Goal: Obtain resource: Obtain resource

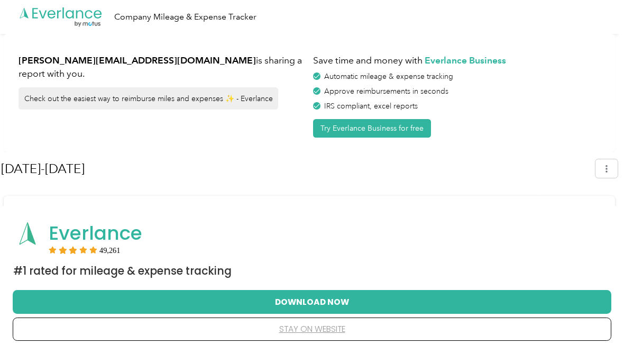
click at [520, 307] on button "Download Now" at bounding box center [312, 301] width 564 height 22
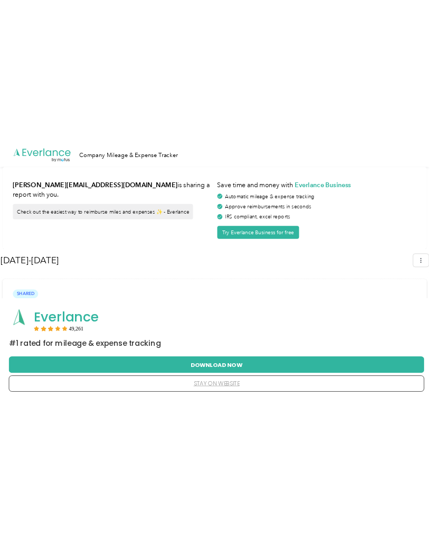
scroll to position [17, 0]
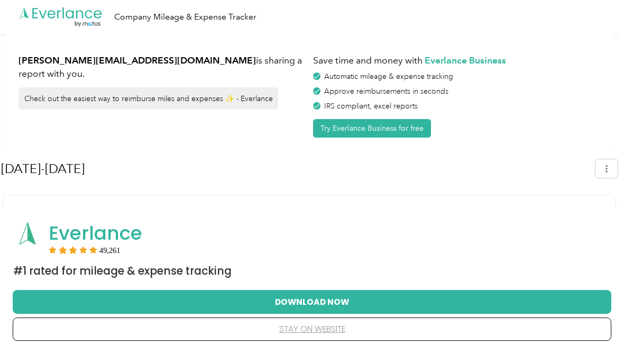
click at [342, 312] on button "Download Now" at bounding box center [312, 301] width 564 height 22
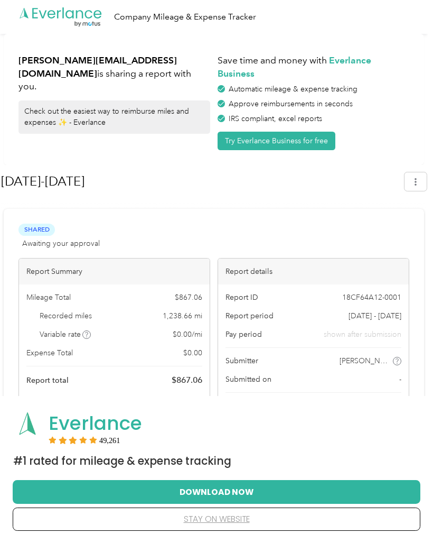
click at [231, 530] on button "stay on website" at bounding box center [217, 519] width 374 height 22
click at [233, 530] on button "stay on website" at bounding box center [217, 519] width 374 height 22
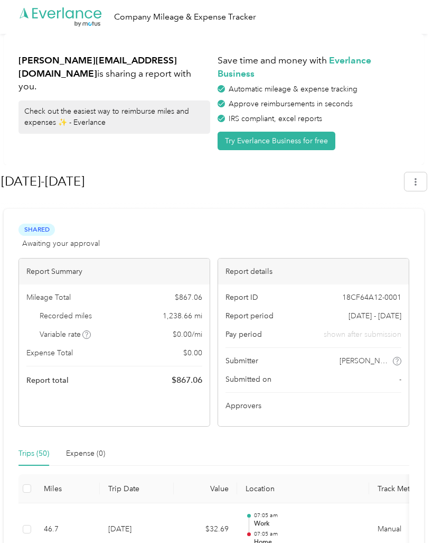
click at [28, 483] on label at bounding box center [27, 489] width 8 height 12
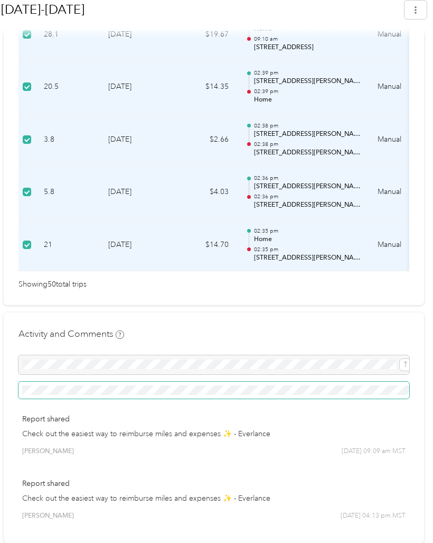
scroll to position [2821, 0]
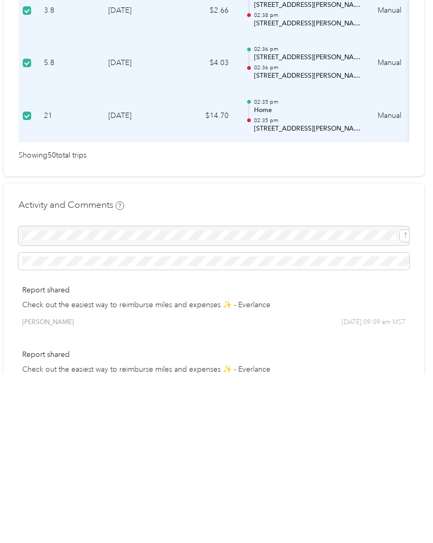
click at [312, 395] on div at bounding box center [213, 404] width 391 height 19
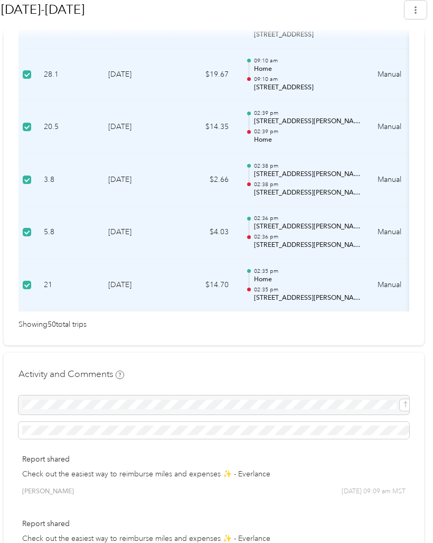
click at [403, 395] on div at bounding box center [213, 404] width 391 height 19
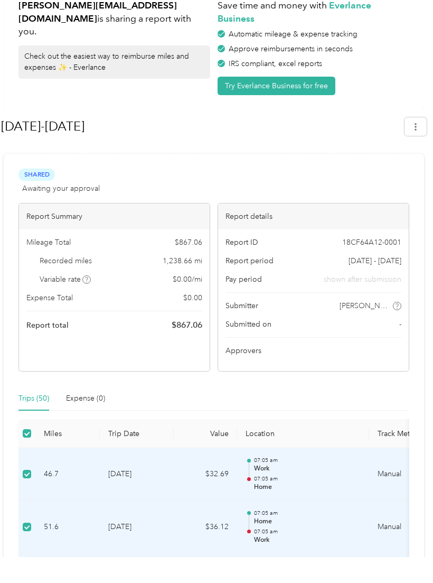
scroll to position [53, 0]
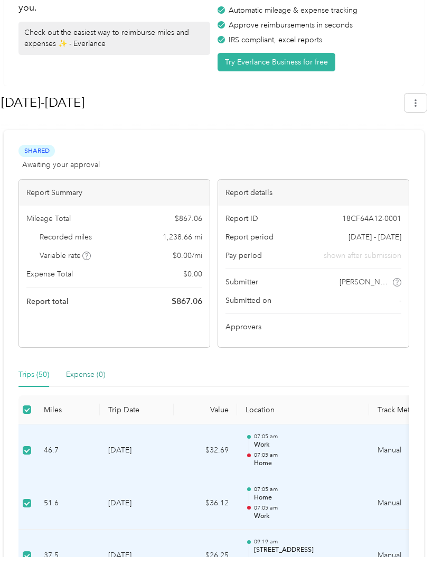
click at [92, 395] on div "Expense (0)" at bounding box center [85, 401] width 39 height 12
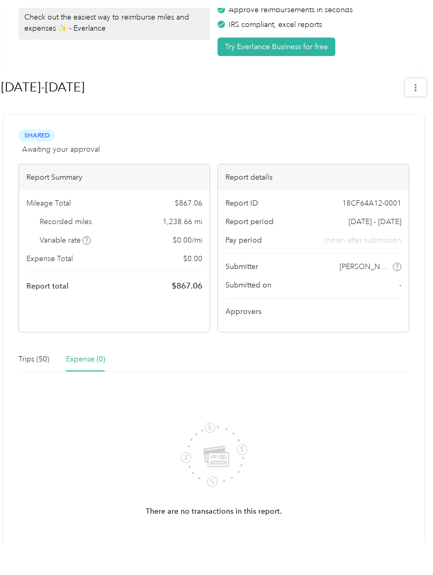
scroll to position [93, 0]
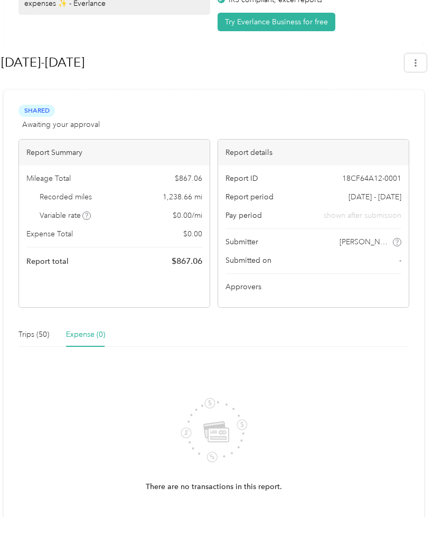
click at [147, 254] on div "Expense Total $ 0.00" at bounding box center [114, 259] width 176 height 11
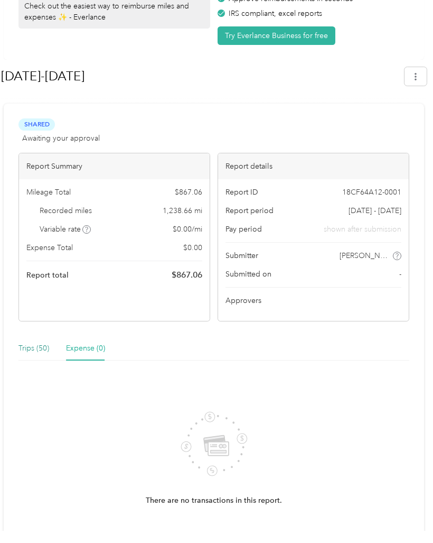
click at [24, 355] on div "Trips (50)" at bounding box center [33, 361] width 31 height 12
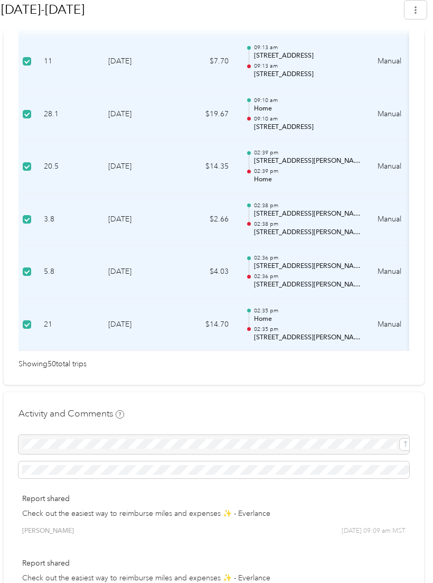
scroll to position [2781, 0]
click at [202, 393] on div "Activity and Comments Report shared Check out the easiest way to reimburse mile…" at bounding box center [214, 508] width 421 height 230
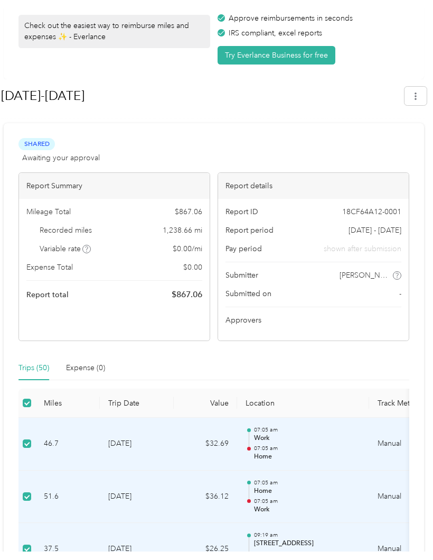
scroll to position [77, 0]
